Goal: Find specific page/section: Find specific page/section

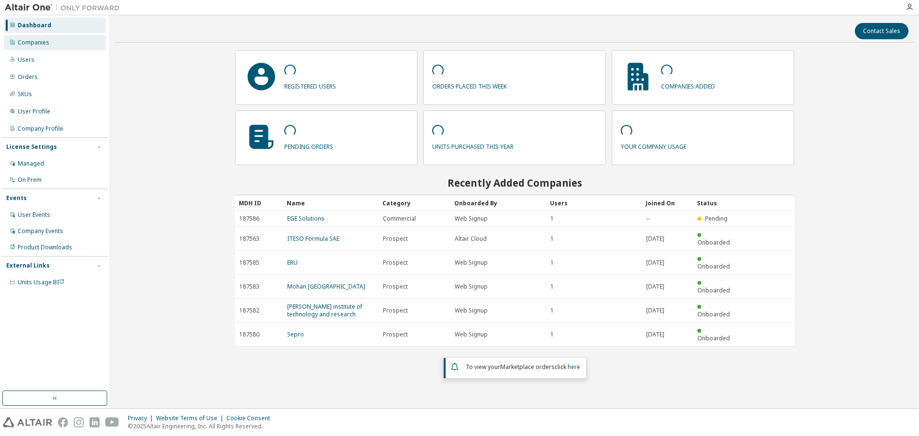
click at [46, 43] on div "Companies" at bounding box center [34, 43] width 32 height 8
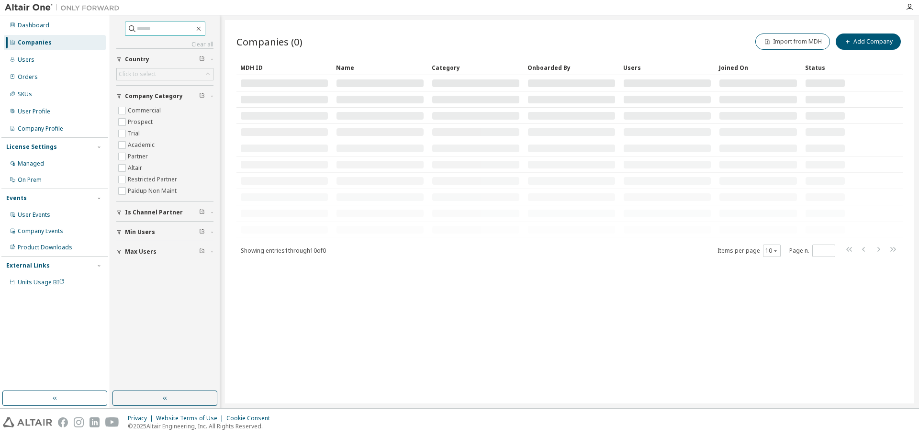
click at [154, 29] on input "text" at bounding box center [165, 29] width 57 height 10
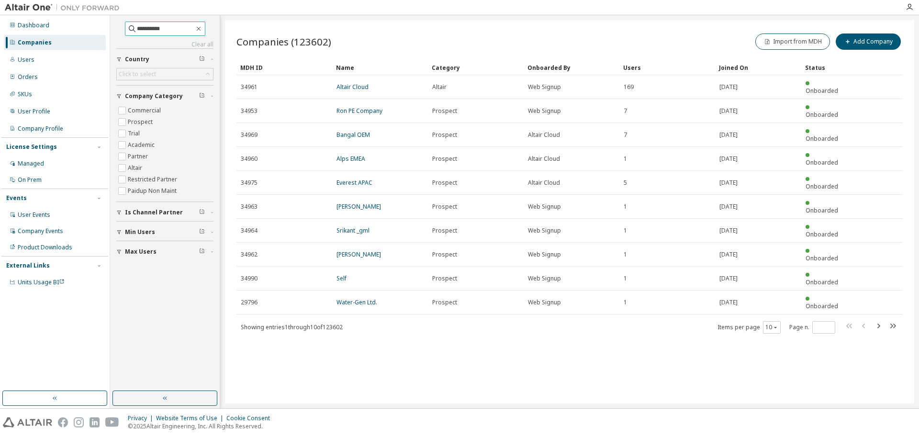
type input "**********"
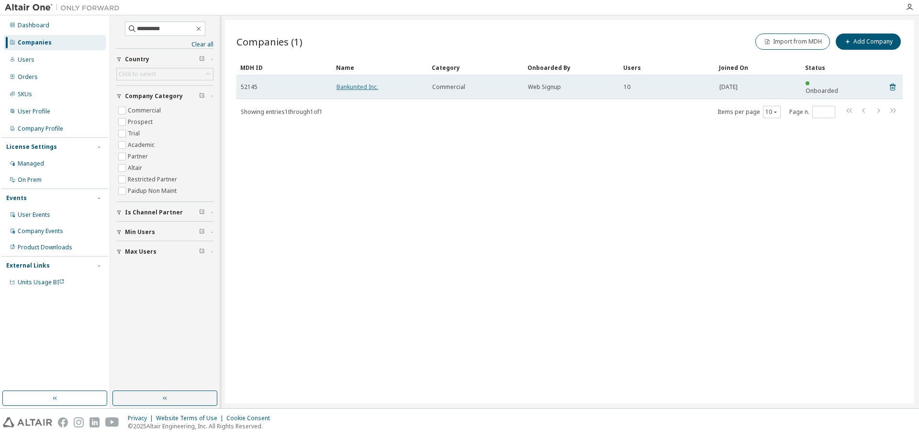
click at [355, 83] on link "Bankunited Inc." at bounding box center [357, 87] width 42 height 8
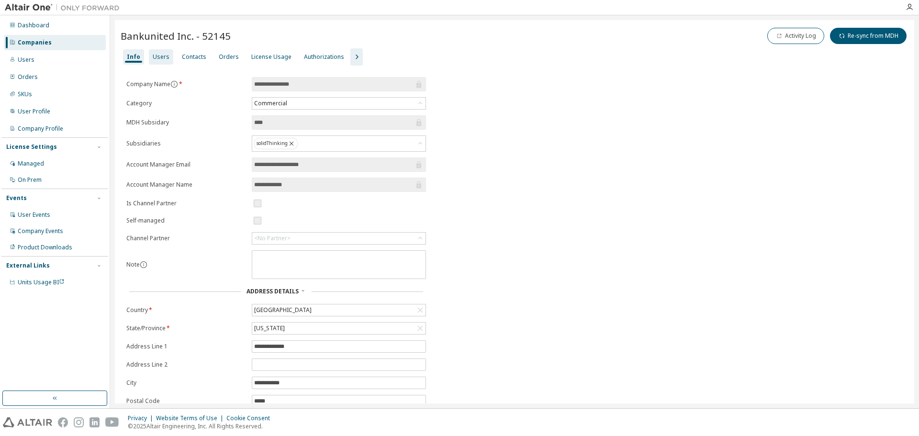
click at [162, 58] on div "Users" at bounding box center [161, 57] width 17 height 8
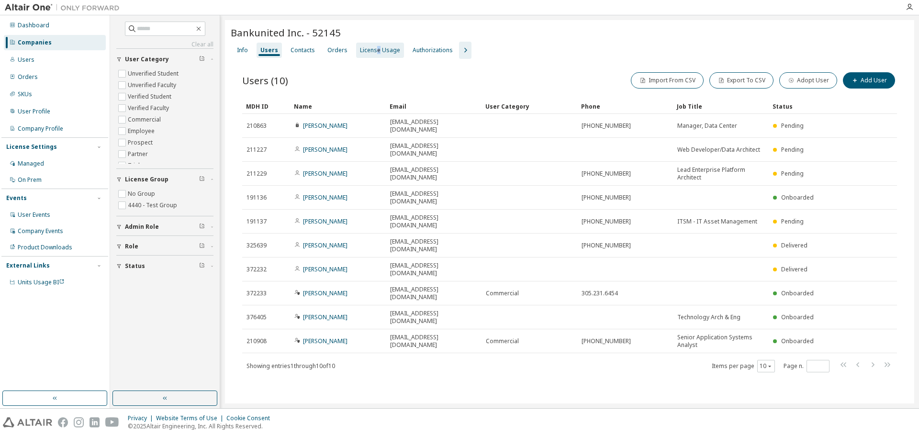
click at [375, 51] on div "License Usage" at bounding box center [380, 50] width 40 height 8
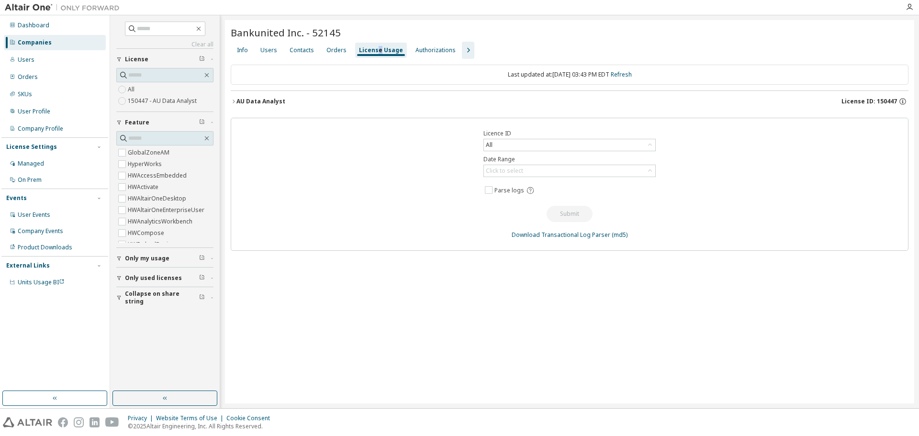
click at [235, 102] on icon "button" at bounding box center [234, 102] width 6 height 6
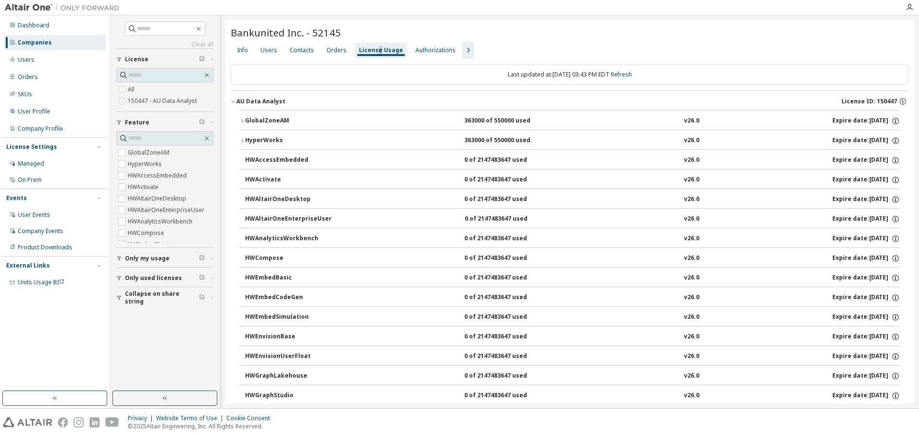
click at [243, 119] on icon "button" at bounding box center [242, 121] width 6 height 6
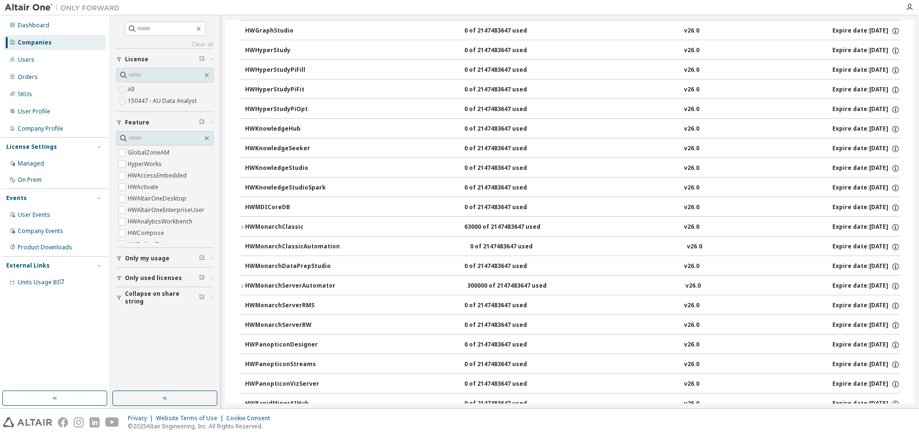
scroll to position [526, 0]
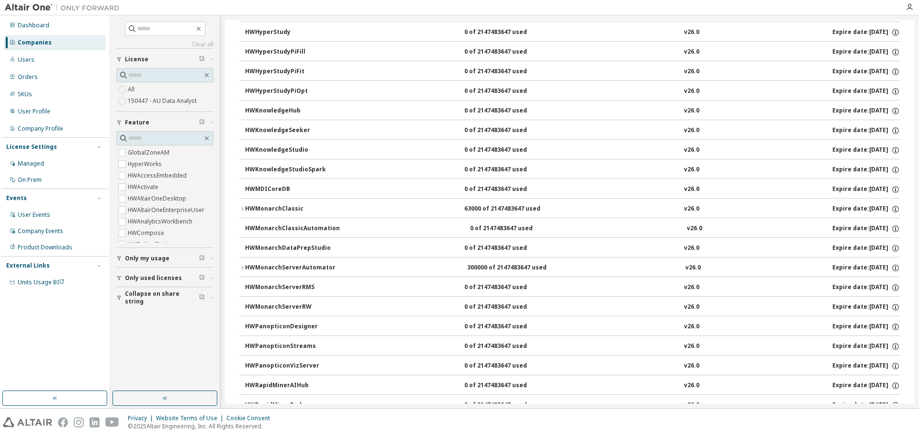
click at [243, 268] on icon "button" at bounding box center [242, 267] width 2 height 3
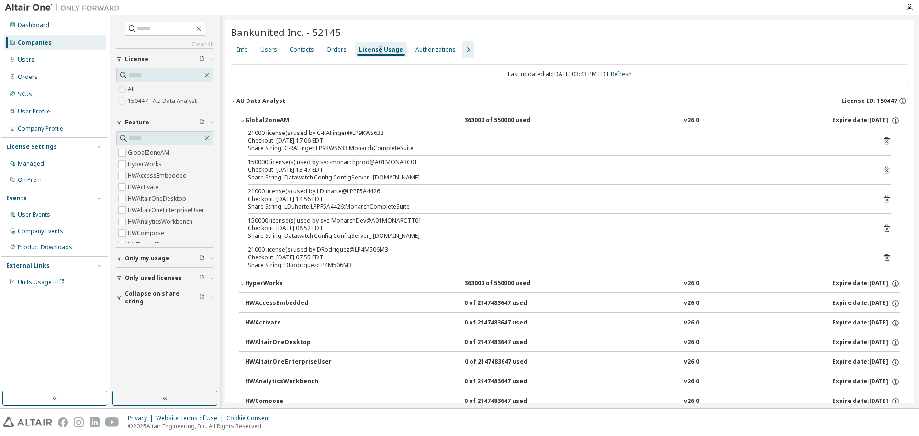
scroll to position [0, 0]
